Goal: Information Seeking & Learning: Find specific fact

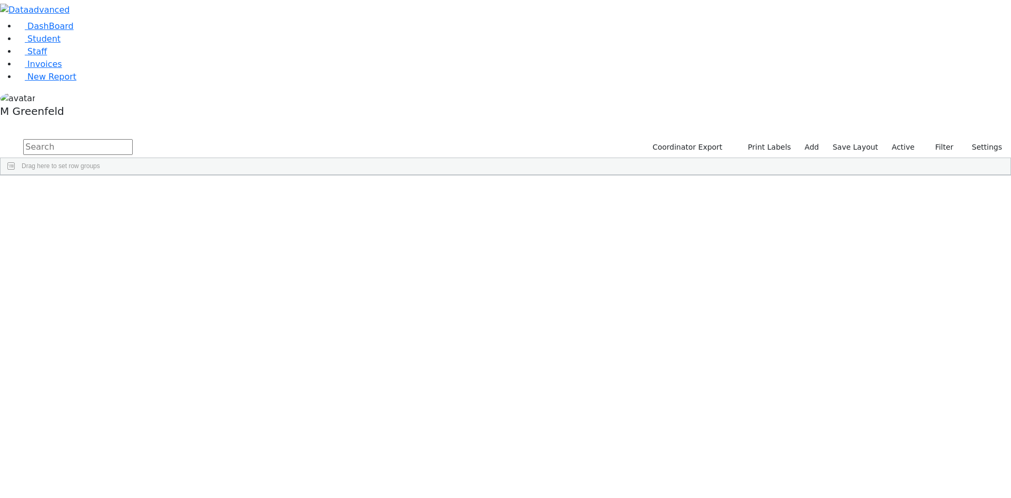
click at [896, 139] on label "Active" at bounding box center [903, 147] width 32 height 16
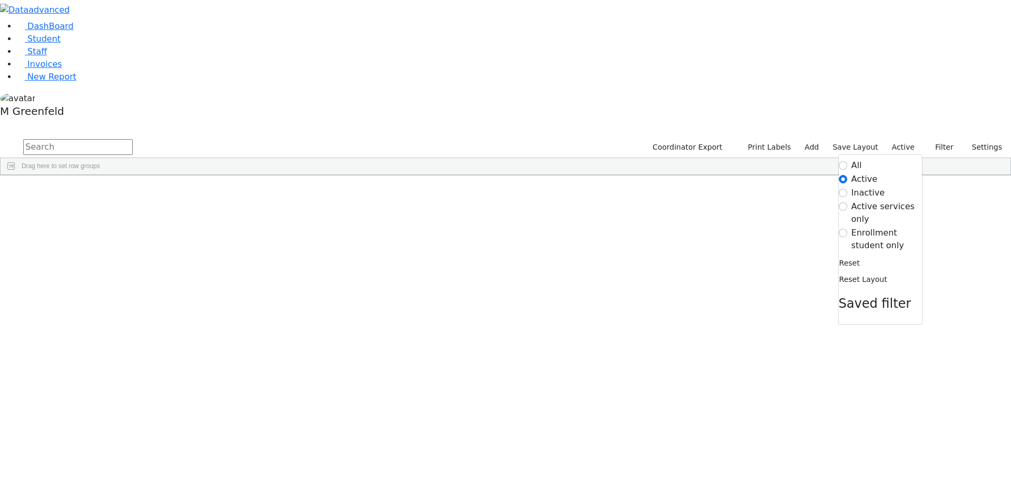
click at [882, 226] on label "Enrollment student only" at bounding box center [887, 238] width 71 height 25
click at [847, 229] on input "Enrollment student only" at bounding box center [843, 233] width 8 height 8
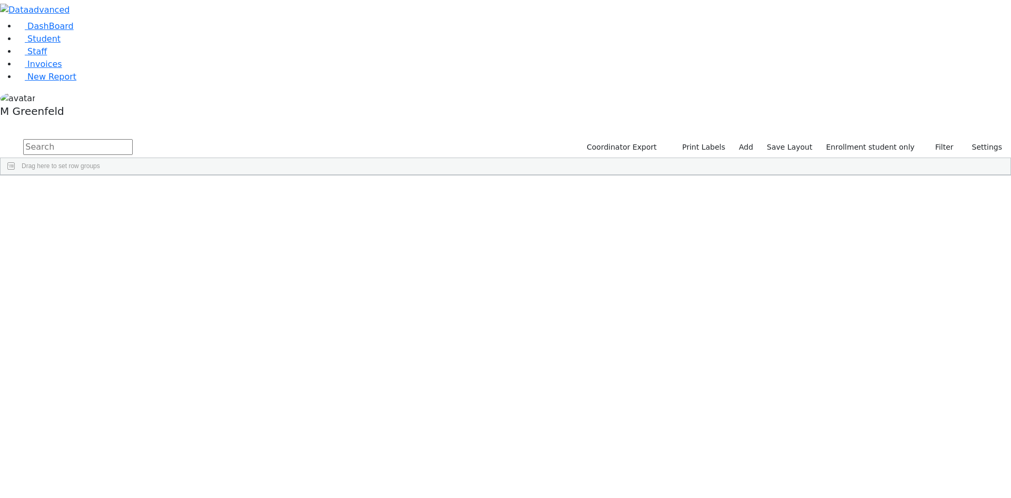
scroll to position [93, 0]
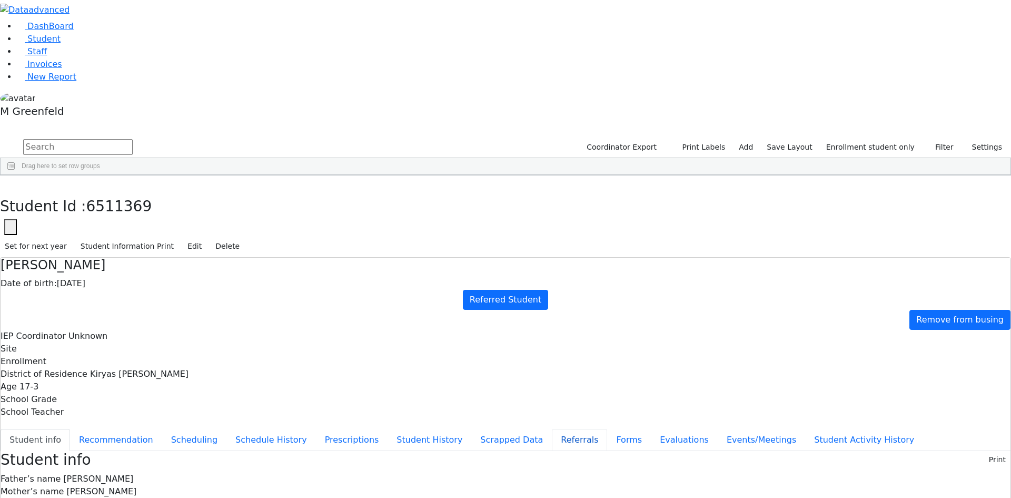
click at [552, 429] on button "Referrals" at bounding box center [579, 440] width 55 height 22
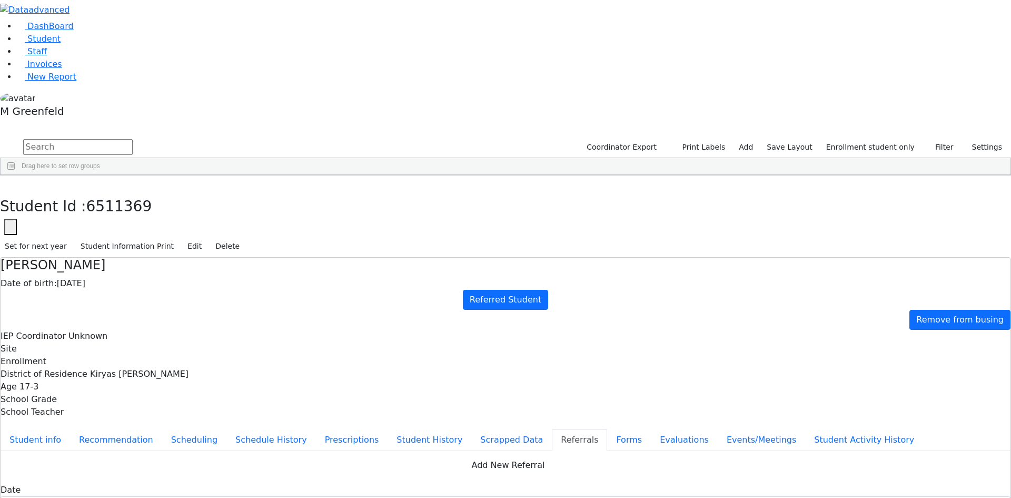
copy div "Nichy has a diagnosis of Cerebral Palsy. [PERSON_NAME] has an unclear speech as…"
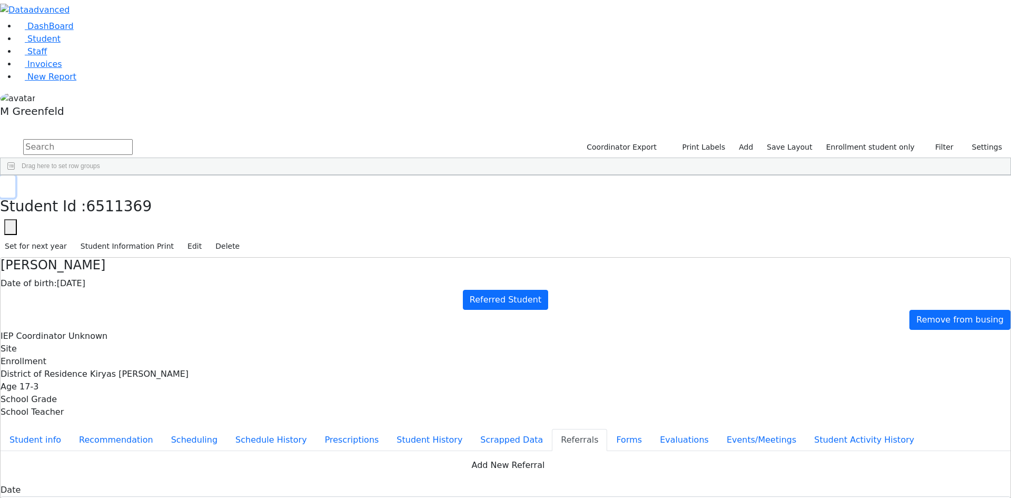
click at [11, 183] on icon "button" at bounding box center [8, 186] width 6 height 6
